Goal: Task Accomplishment & Management: Use online tool/utility

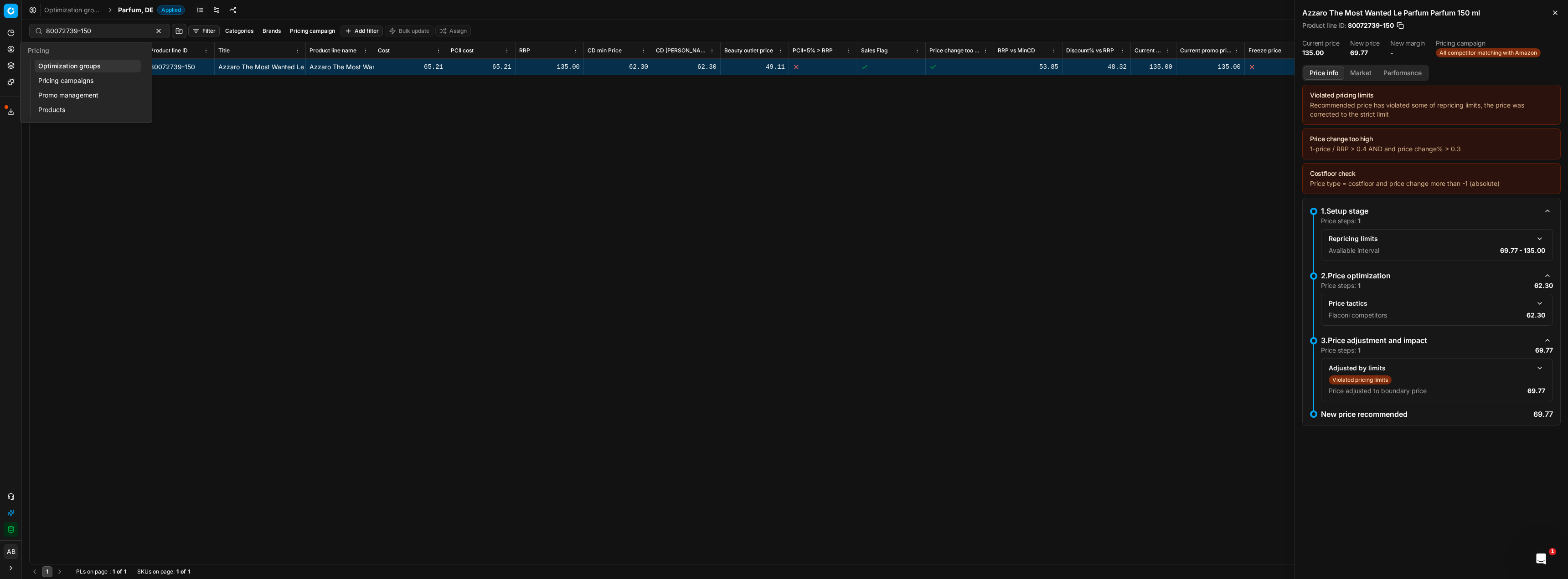
click at [52, 63] on link "Optimization groups" at bounding box center [87, 65] width 106 height 13
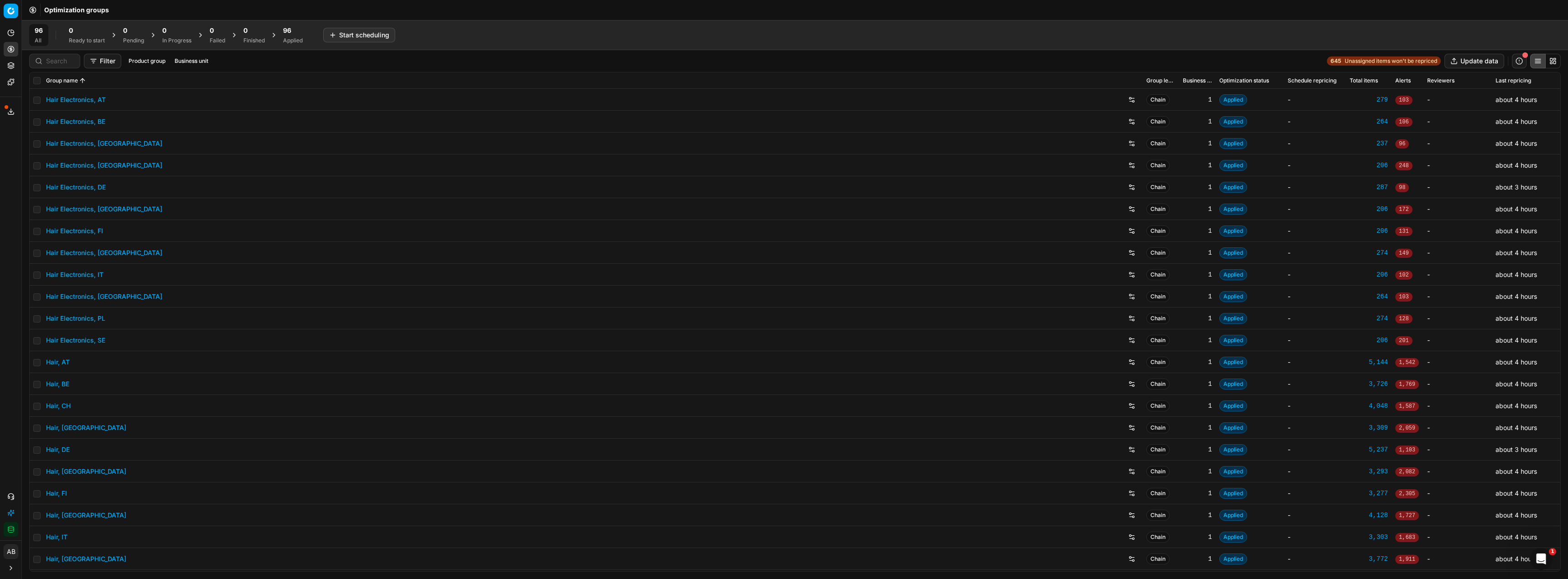
click at [296, 36] on div "96 Applied" at bounding box center [293, 35] width 20 height 18
click at [351, 33] on button "Export prices All" at bounding box center [337, 35] width 61 height 15
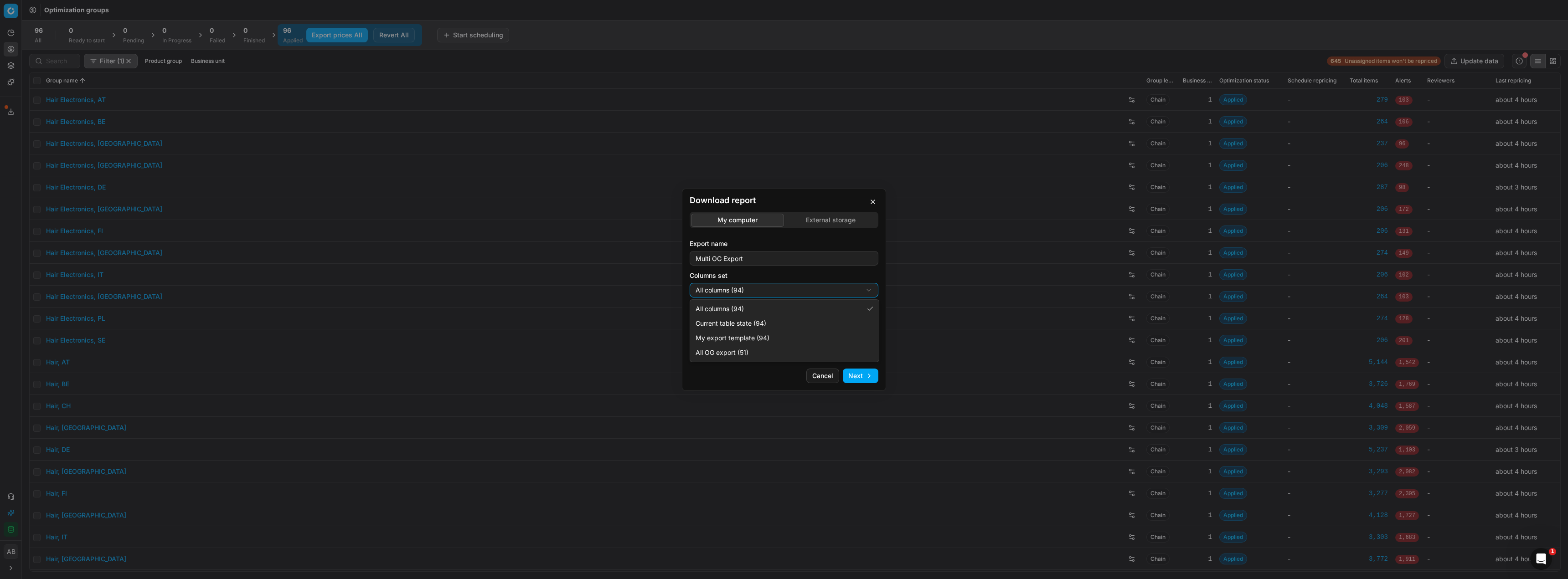
click at [753, 292] on div "Download report My computer External storage Export name Multi OG Export Column…" at bounding box center [784, 289] width 1568 height 579
select select "5cc469c0-6ac4-4c23-8dfc-21b5d22cb3ae"
click at [856, 367] on div "Download report My computer External storage Export name Multi OG Export Column…" at bounding box center [784, 290] width 204 height 203
click at [861, 378] on button "Next" at bounding box center [860, 376] width 36 height 15
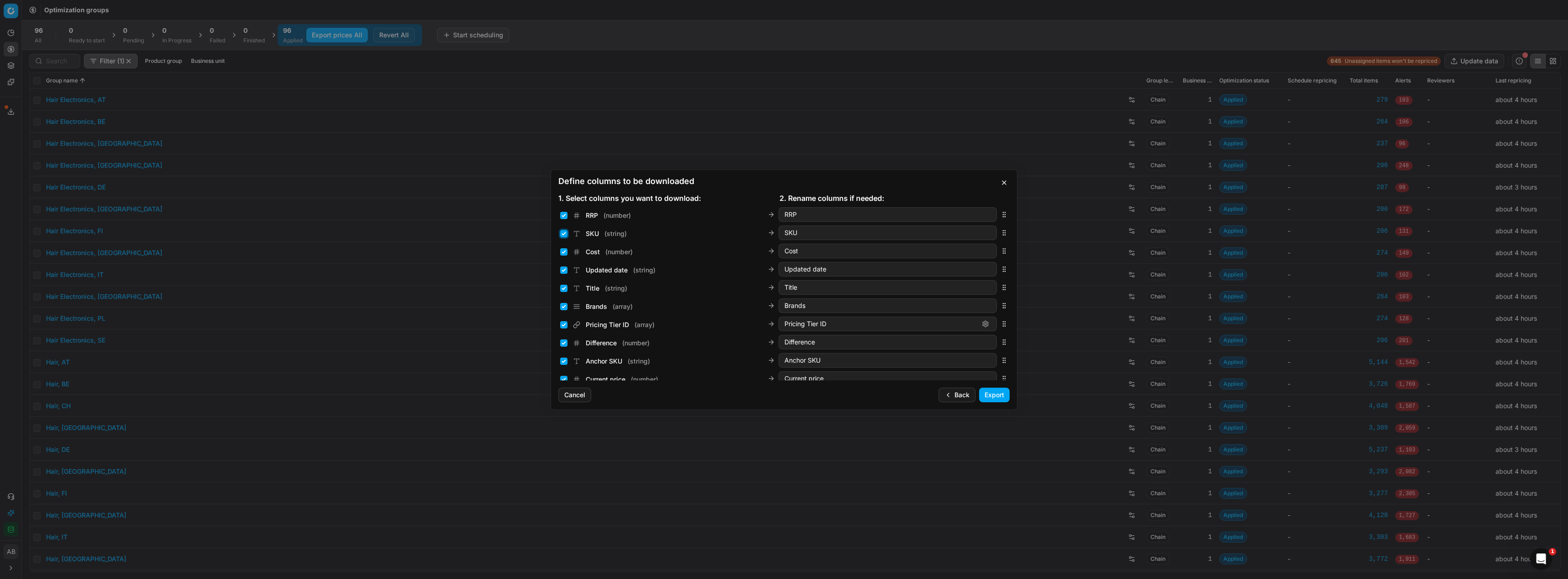
click at [565, 234] on input "SKU ( string )" at bounding box center [563, 234] width 7 height 7
checkbox input "false"
click at [564, 265] on input "Cost ( number )" at bounding box center [563, 264] width 7 height 7
checkbox input "false"
click at [564, 283] on input "Updated date ( string )" at bounding box center [563, 282] width 7 height 7
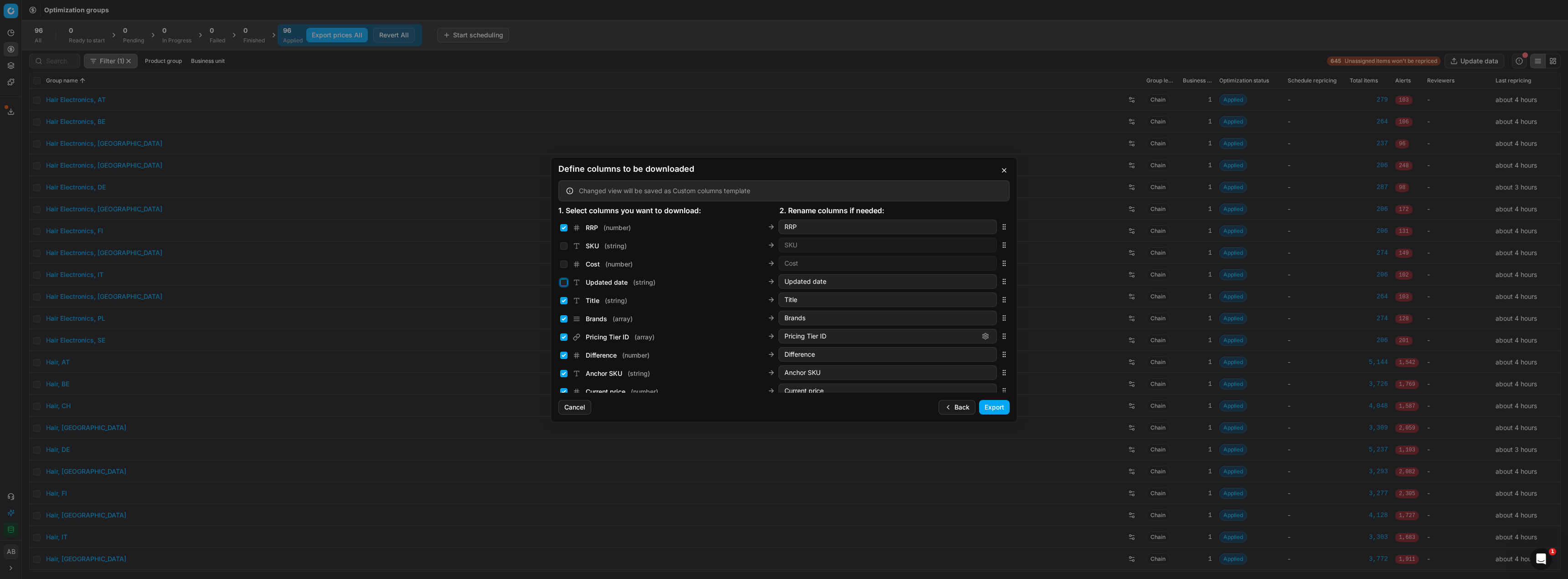
checkbox input "false"
click at [566, 306] on div "Title ( string ) Title" at bounding box center [778, 300] width 436 height 15
click at [977, 408] on div "Back Export" at bounding box center [974, 407] width 71 height 15
click at [984, 409] on button "Export" at bounding box center [994, 407] width 30 height 15
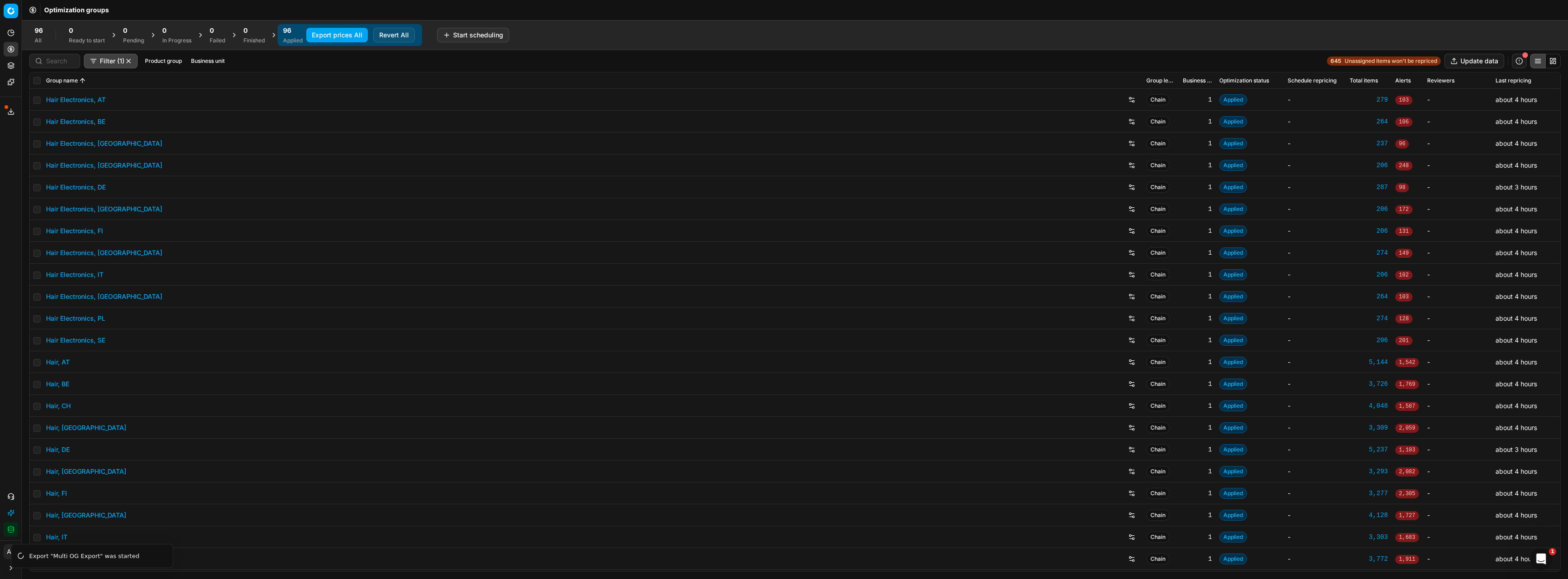
click at [351, 36] on button "Export prices All" at bounding box center [337, 35] width 61 height 15
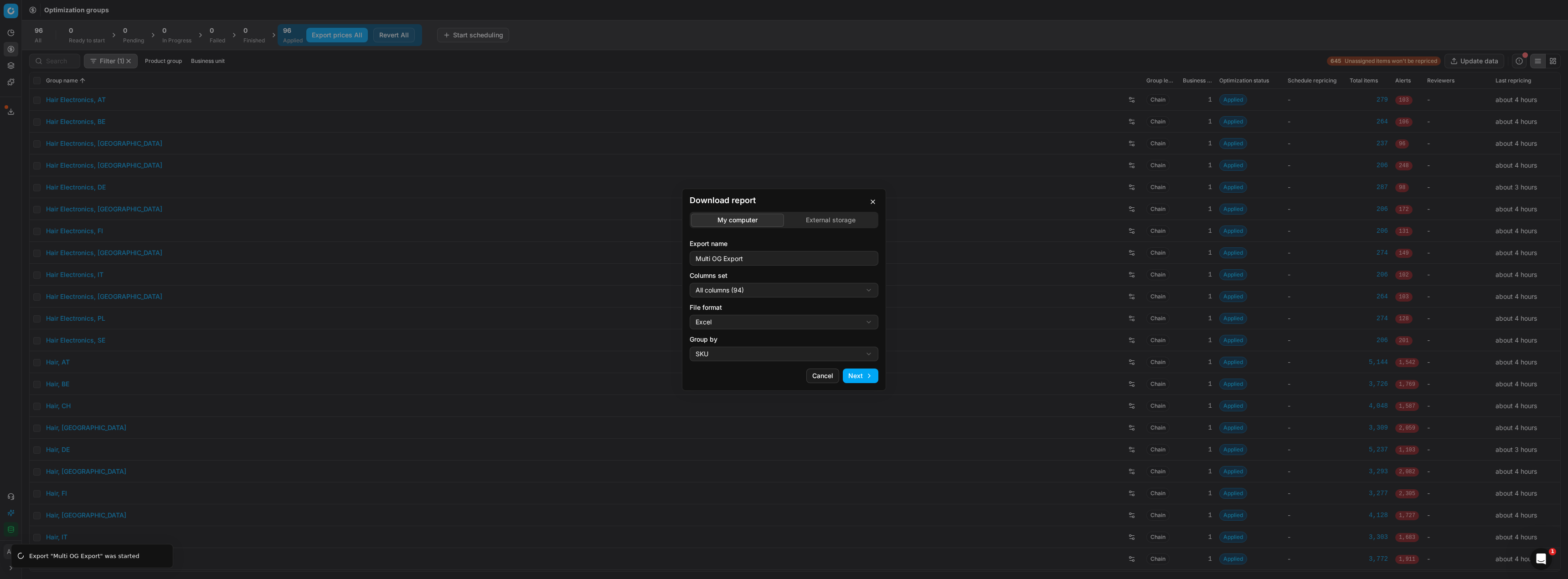
click at [778, 290] on div "Download report My computer External storage Export name Multi OG Export Column…" at bounding box center [784, 289] width 1568 height 579
click at [0, 105] on div "Download report My computer External storage Export name Multi OG Export Column…" at bounding box center [784, 289] width 1568 height 579
click at [5, 112] on div "Download report My computer External storage Export name Multi OG Export Column…" at bounding box center [784, 289] width 1568 height 579
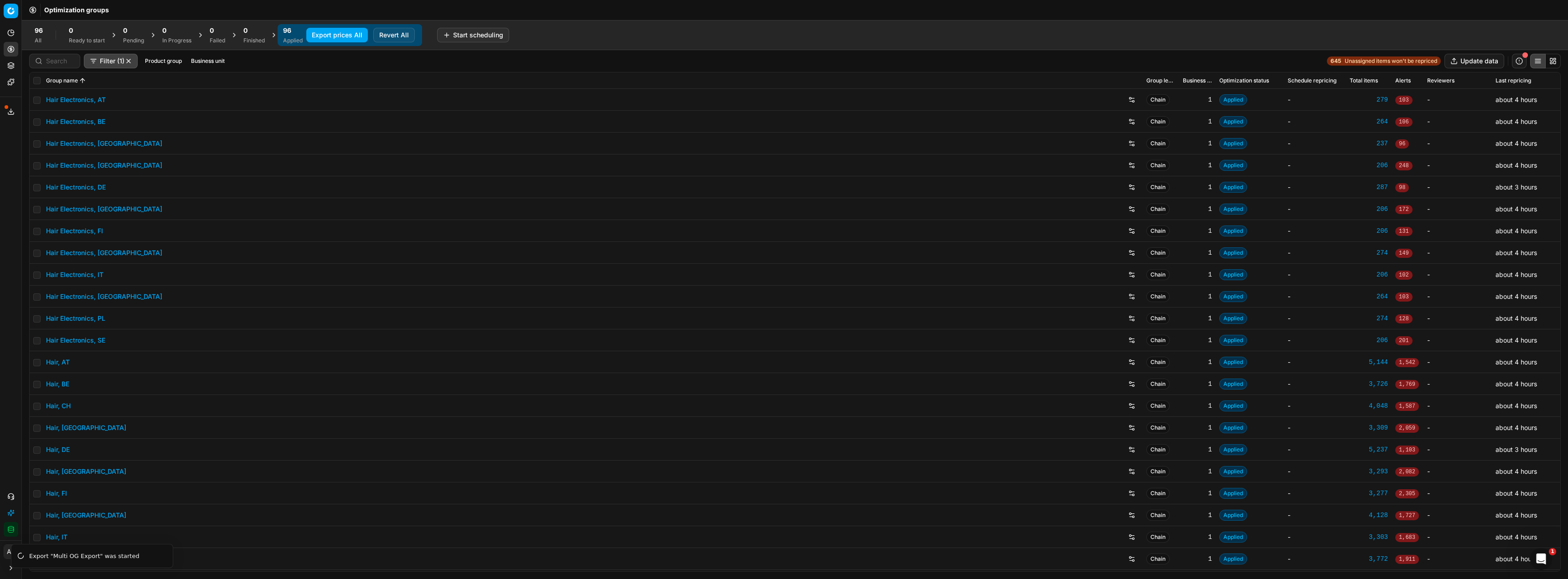
click at [9, 111] on icon at bounding box center [11, 112] width 7 height 7
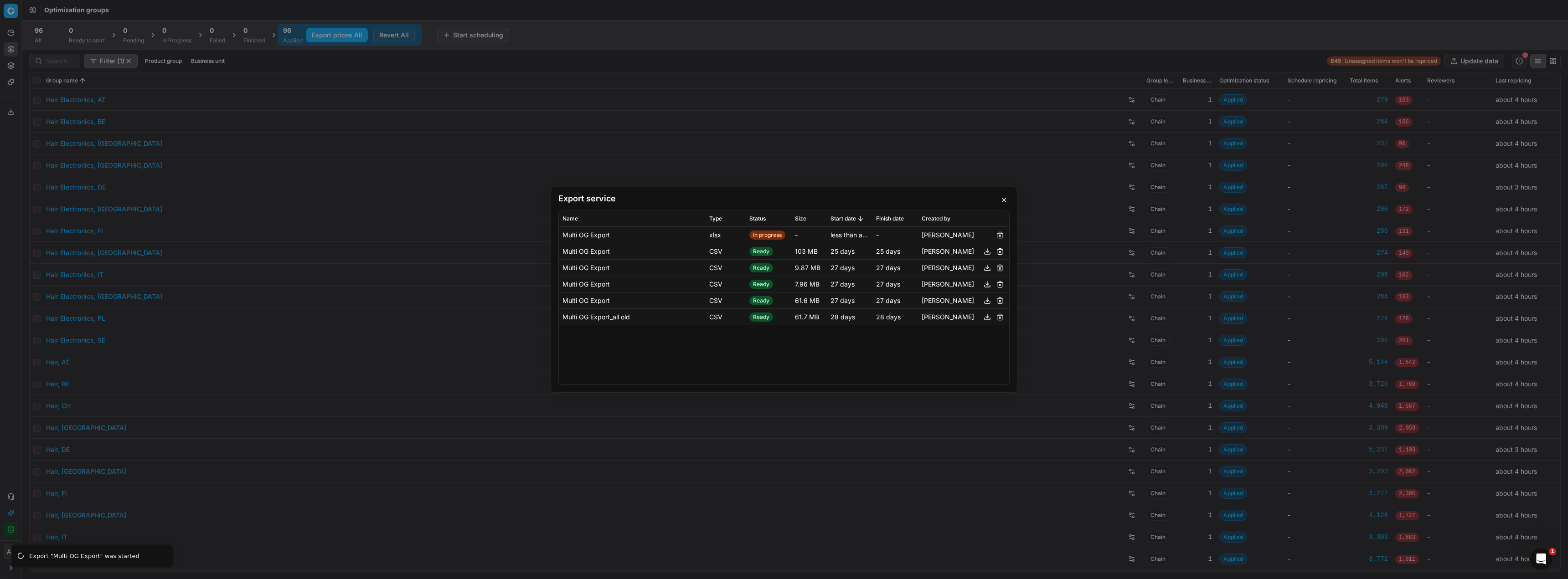
click at [1003, 232] on button "button" at bounding box center [1000, 234] width 11 height 11
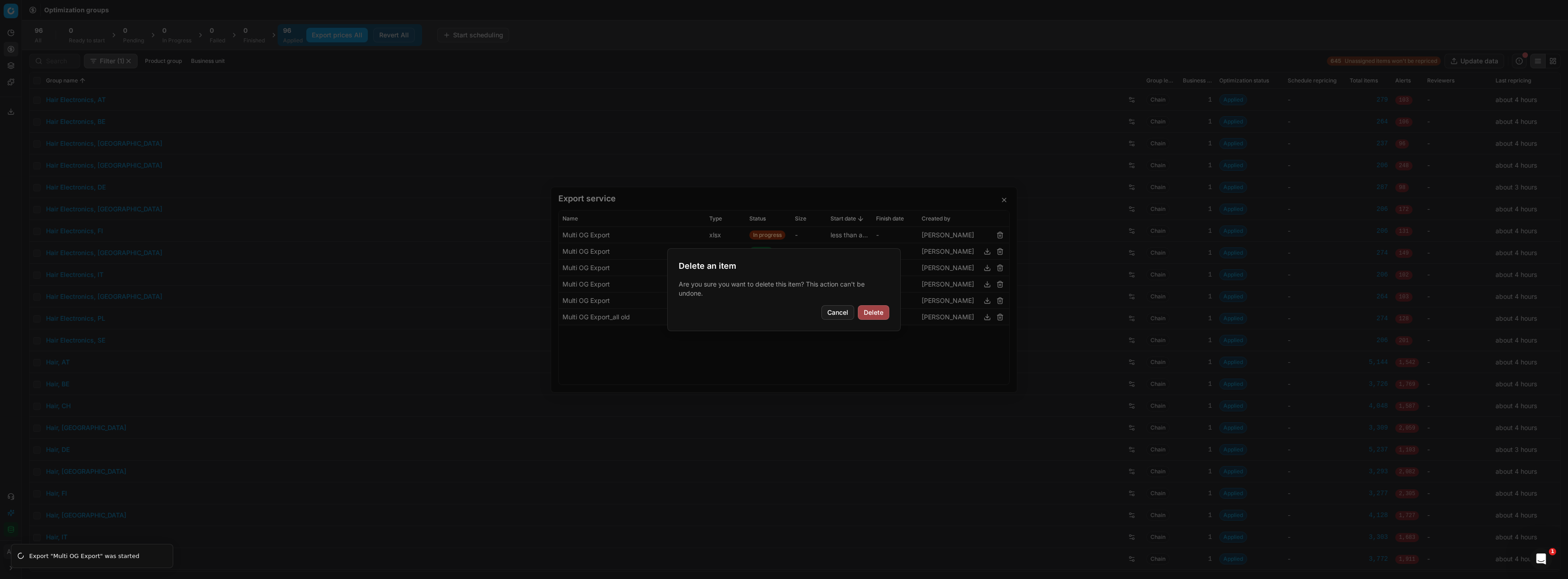
click at [881, 315] on button "Delete" at bounding box center [873, 313] width 32 height 15
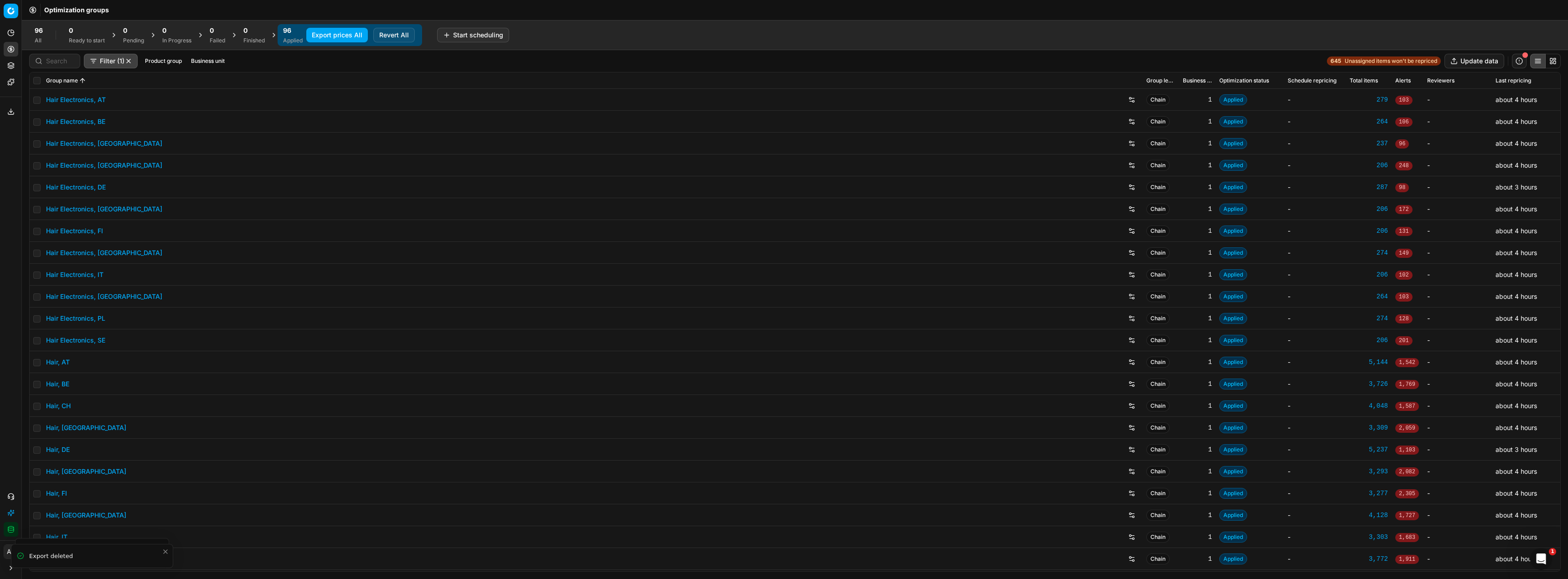
click at [460, 345] on div "Export service Name Type Status Size Start date Finish date Created by Multi OG…" at bounding box center [784, 289] width 1568 height 579
click at [346, 36] on button "Export prices All" at bounding box center [337, 35] width 61 height 15
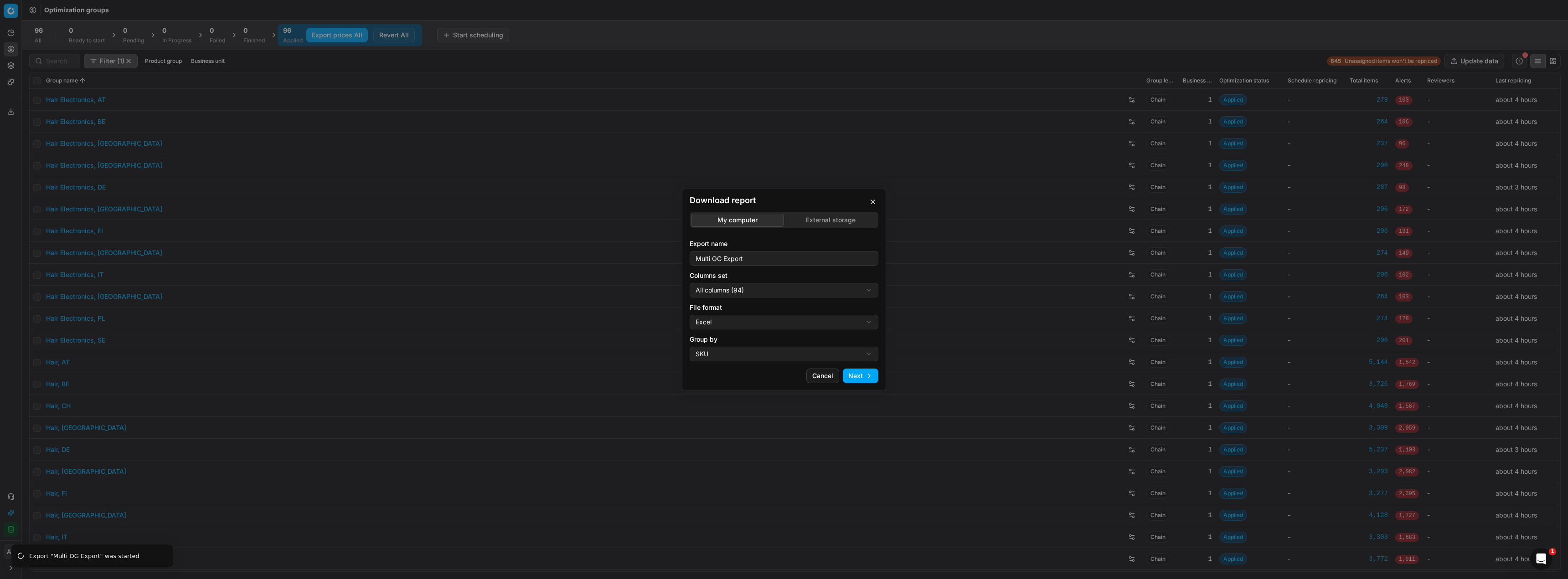
click at [783, 289] on div "Download report My computer External storage Export name Multi OG Export Column…" at bounding box center [784, 289] width 1568 height 579
select select "5cc469c0-6ac4-4c23-8dfc-21b5d22cb3ae"
click at [862, 374] on button "Next" at bounding box center [860, 376] width 36 height 15
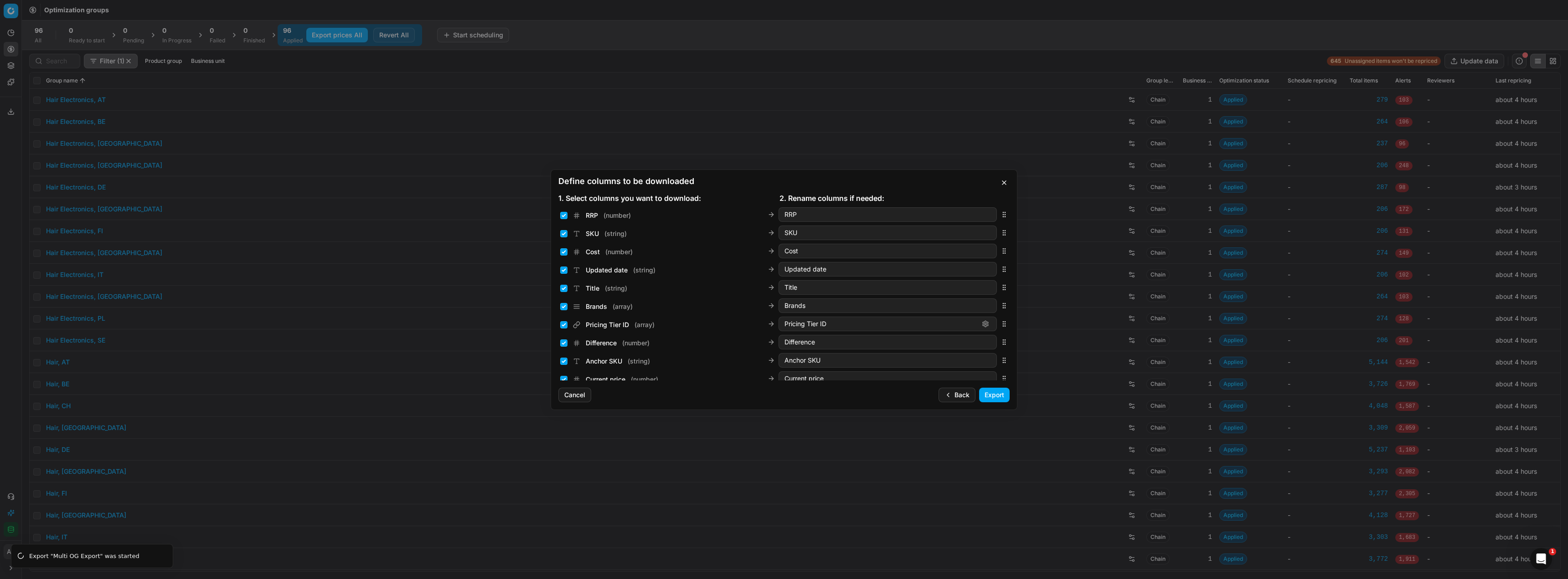
click at [903, 184] on h2 "Define columns to be downloaded" at bounding box center [784, 182] width 451 height 8
